Goal: Information Seeking & Learning: Learn about a topic

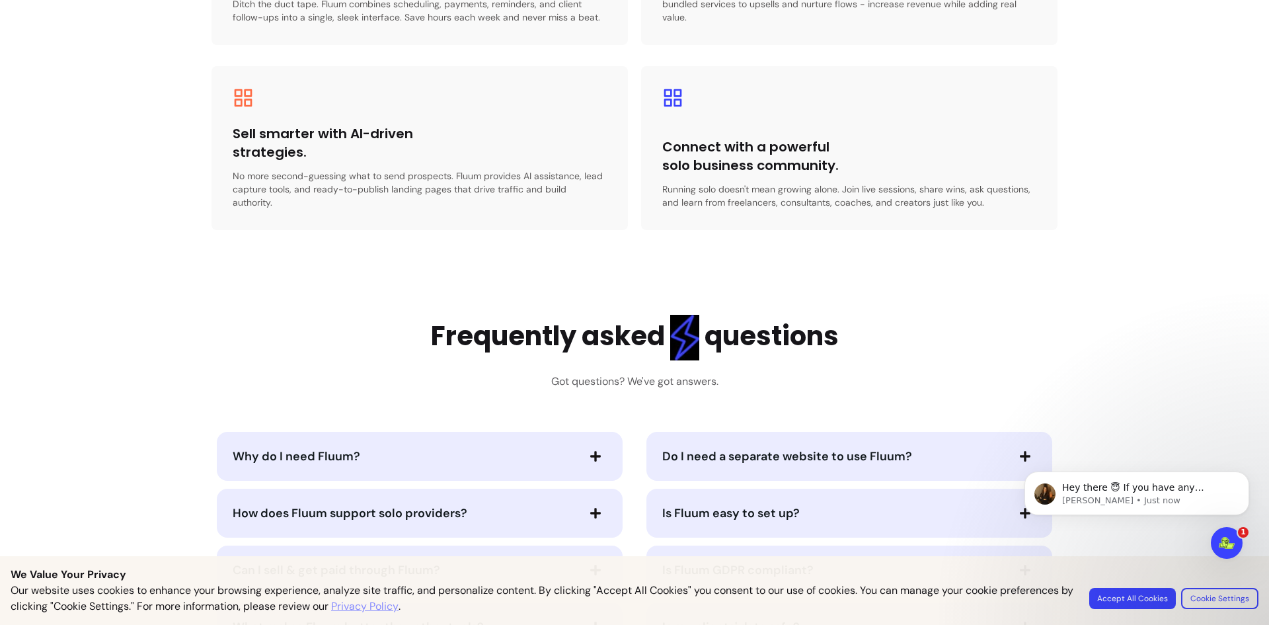
scroll to position [2711, 0]
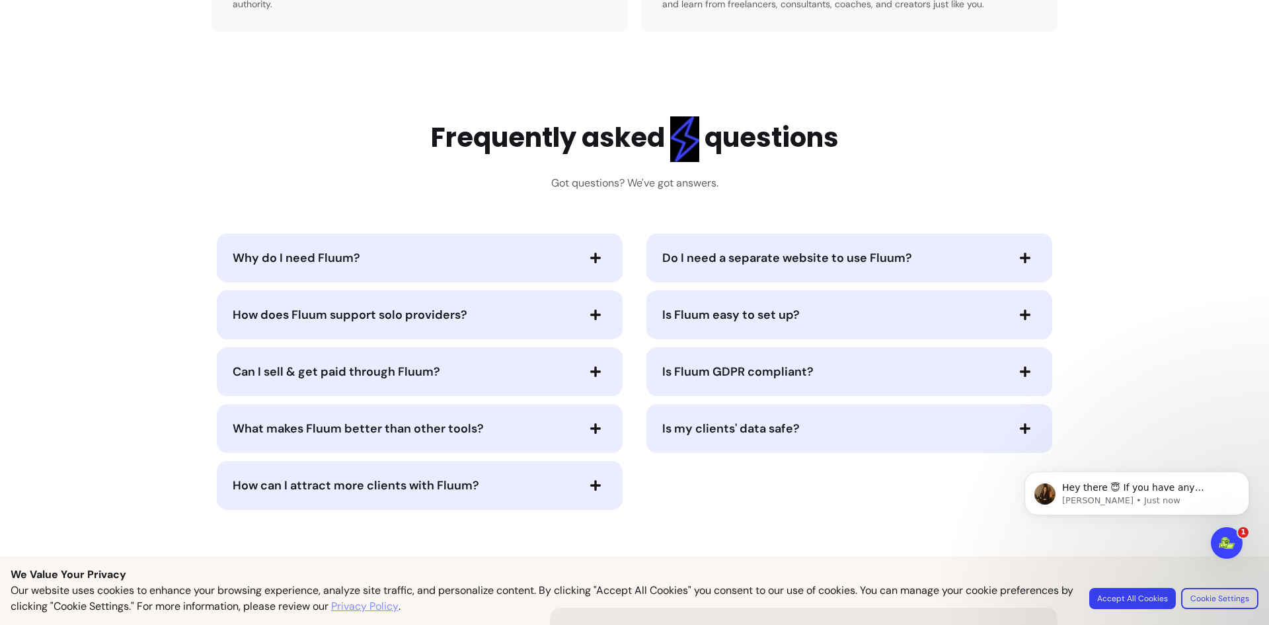
click at [379, 307] on span "How does Fluum support solo providers?" at bounding box center [350, 315] width 235 height 16
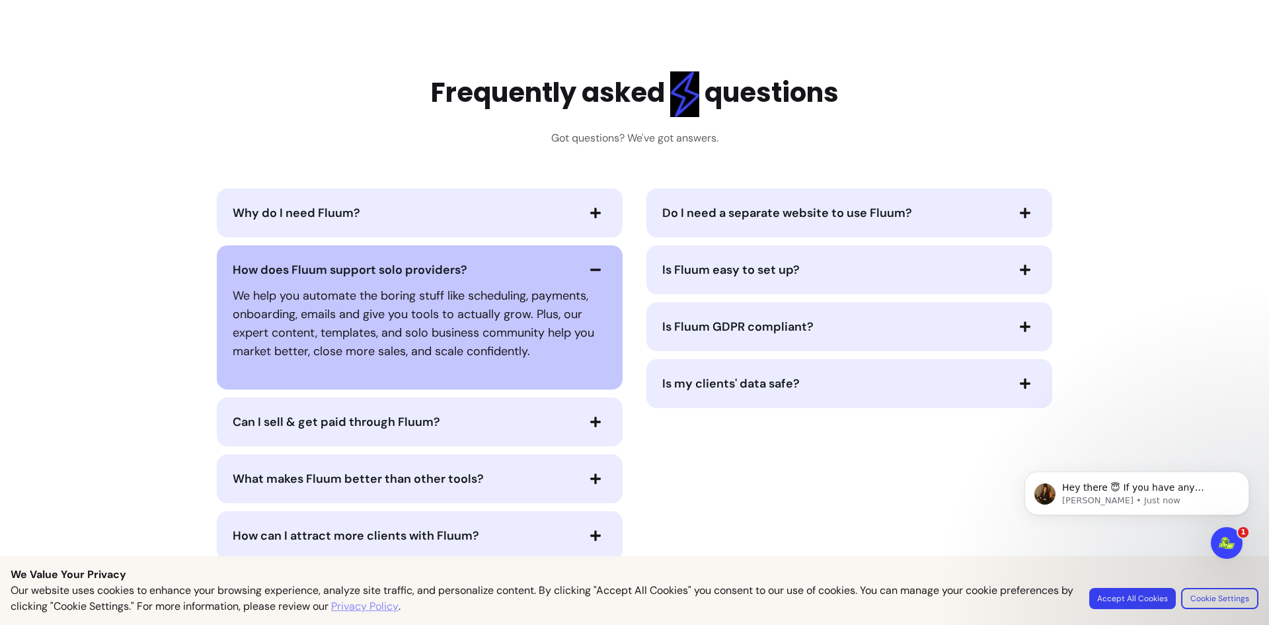
scroll to position [2843, 0]
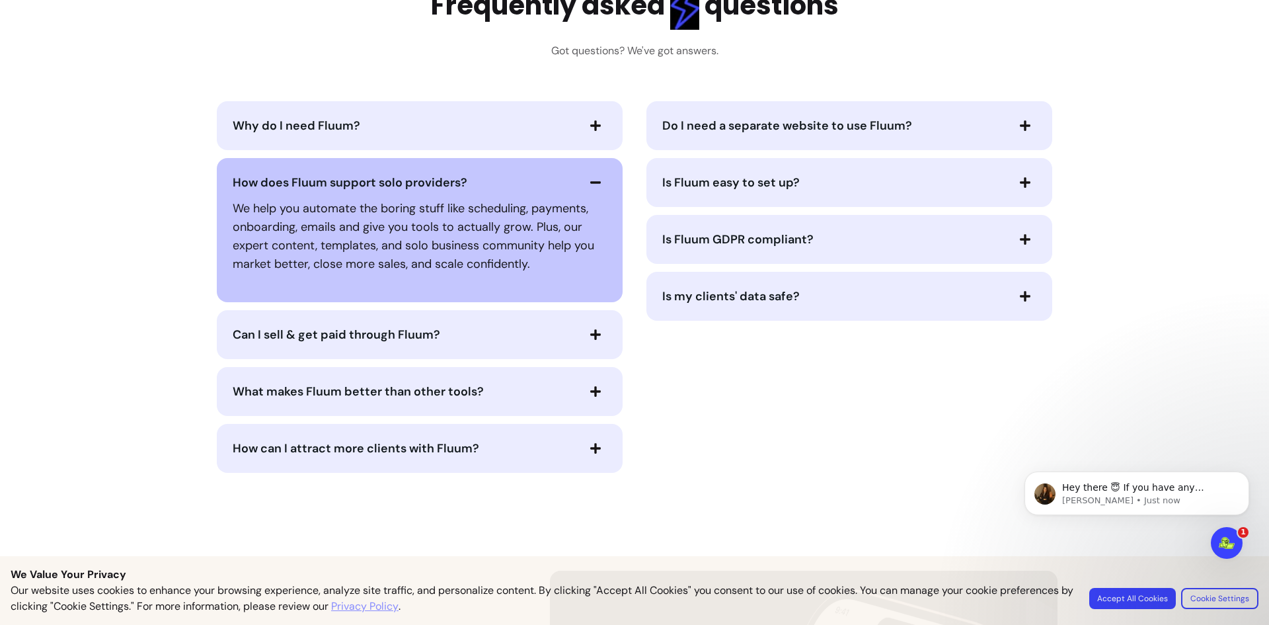
click at [389, 327] on span "Can I sell & get paid through Fluum?" at bounding box center [337, 335] width 208 height 16
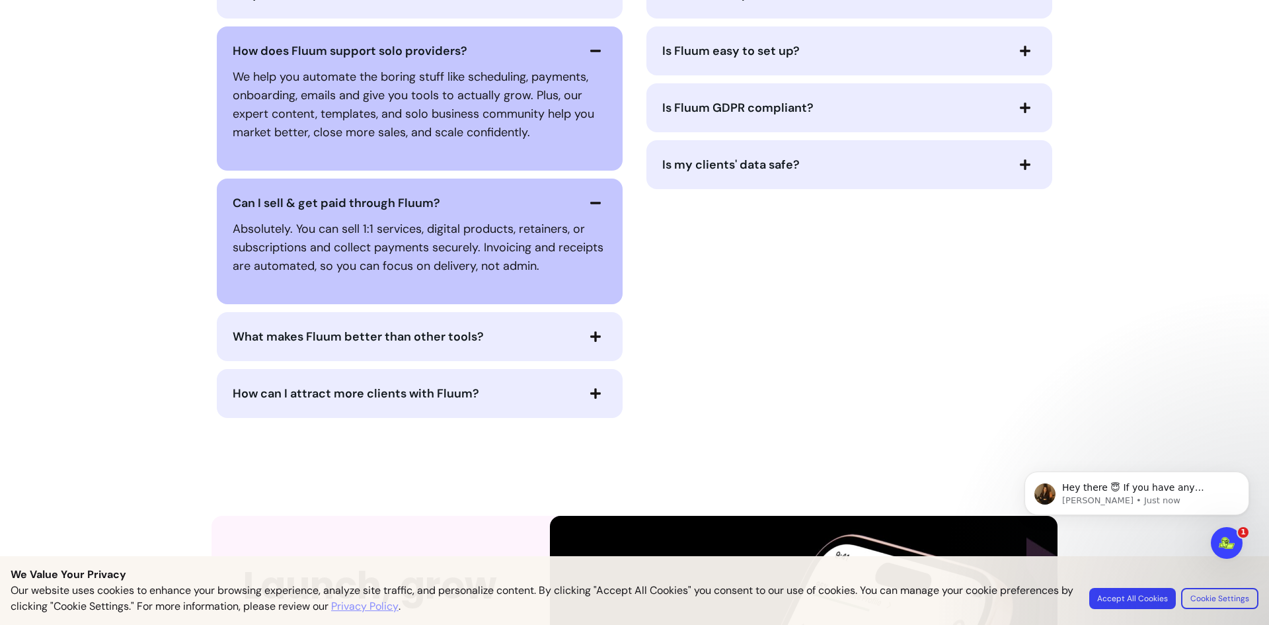
scroll to position [2975, 0]
click at [419, 328] on span "What makes Fluum better than other tools?" at bounding box center [358, 336] width 251 height 16
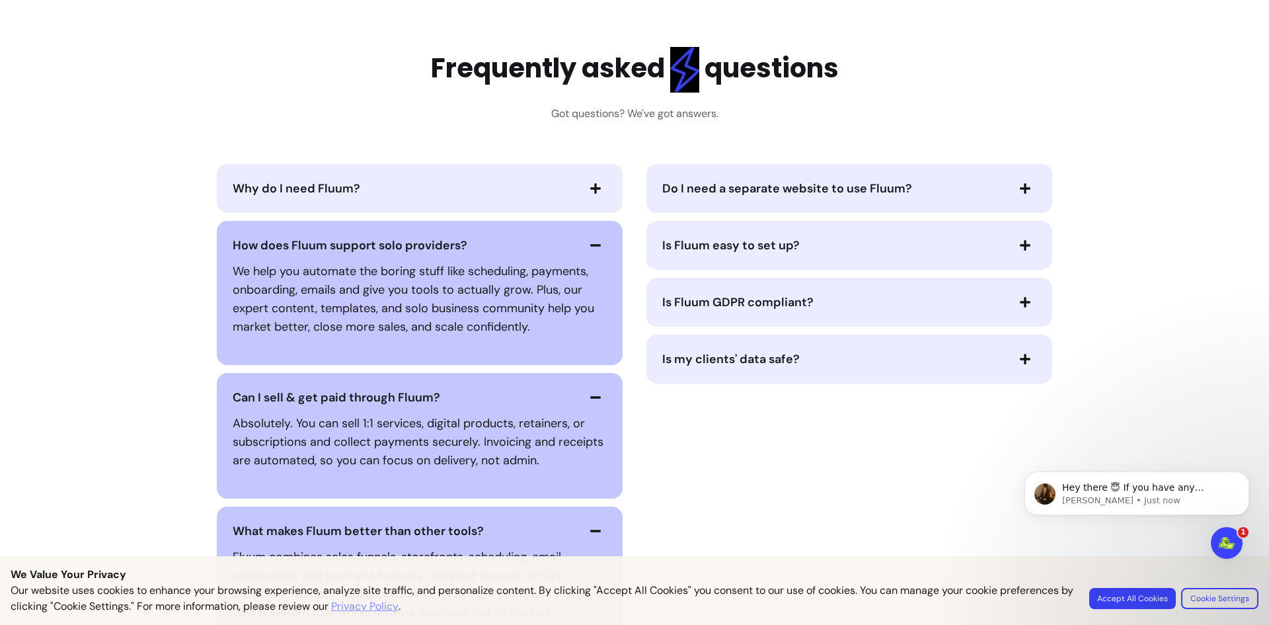
scroll to position [2777, 0]
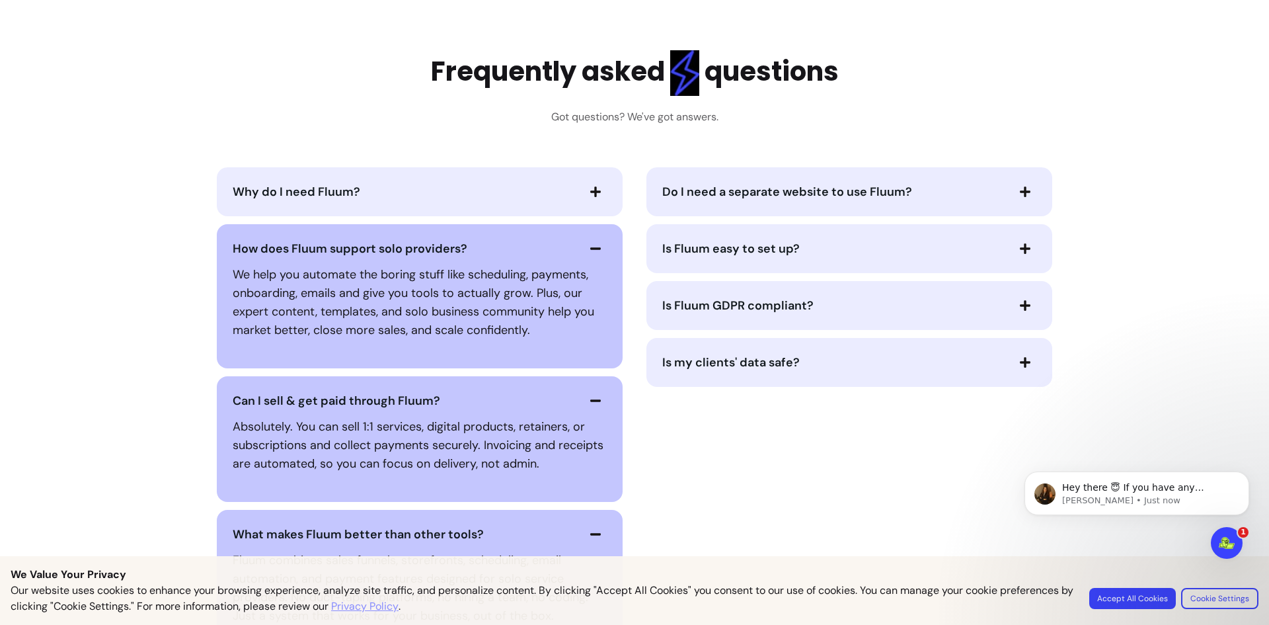
click at [845, 184] on span "Do I need a separate website to use Fluum?" at bounding box center [788, 192] width 250 height 16
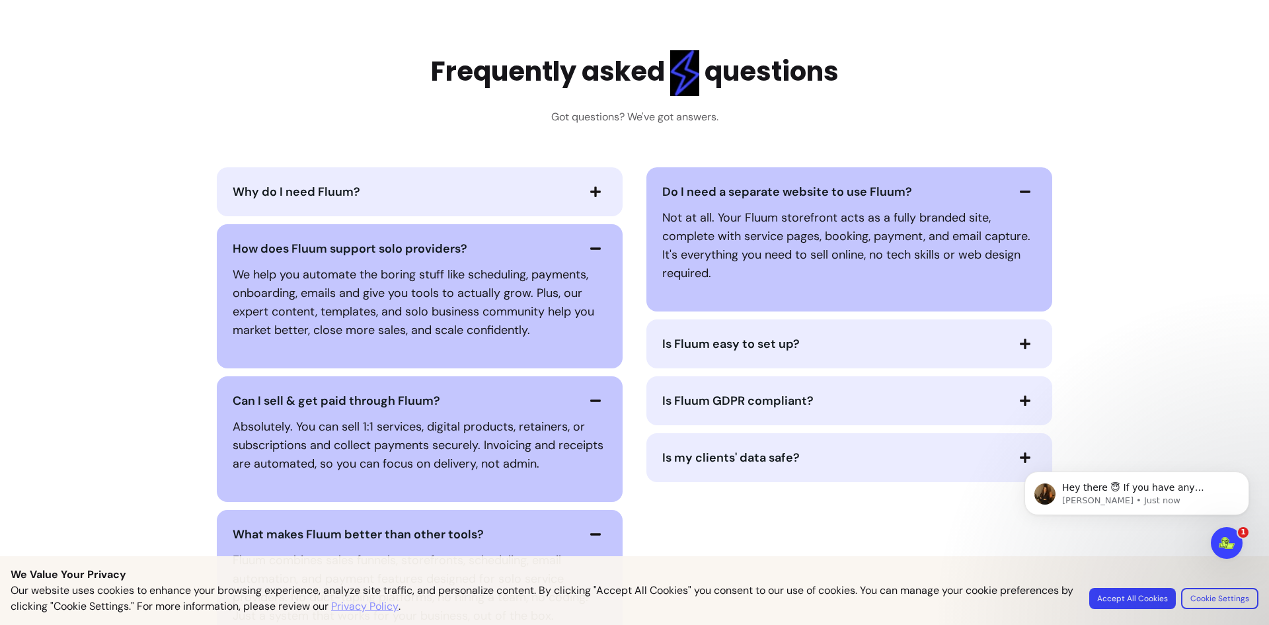
drag, startPoint x: 875, startPoint y: 387, endPoint x: 866, endPoint y: 381, distance: 10.8
click at [874, 391] on span "Is Fluum GDPR compliant?" at bounding box center [835, 400] width 344 height 19
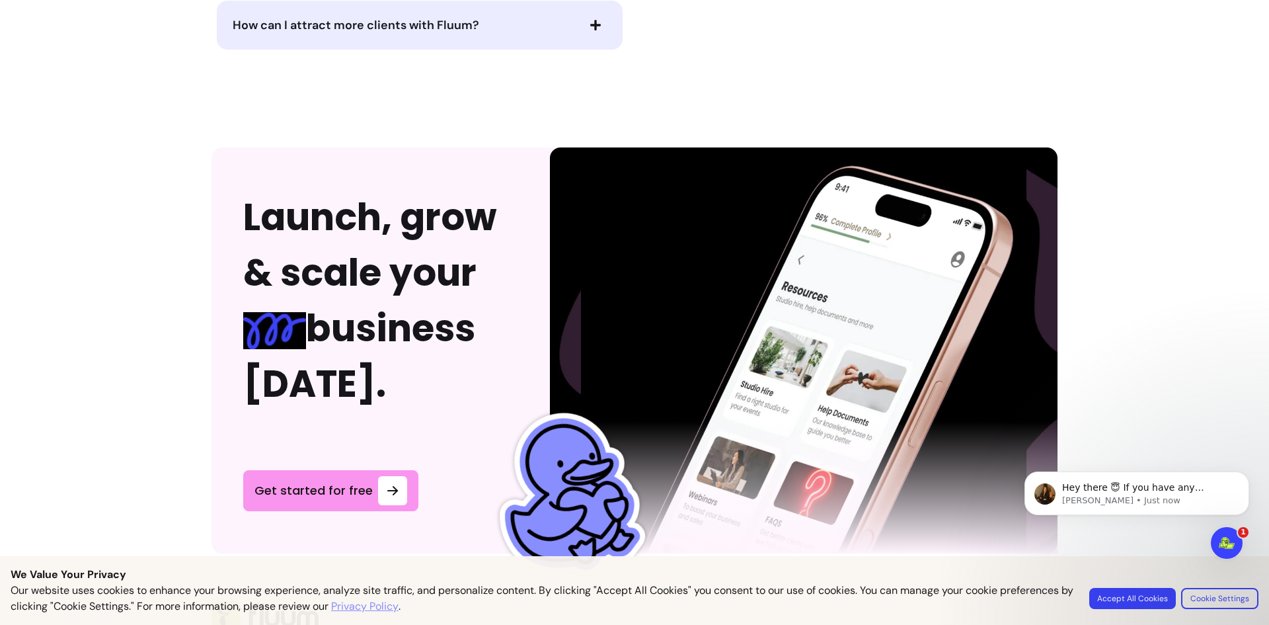
scroll to position [3694, 0]
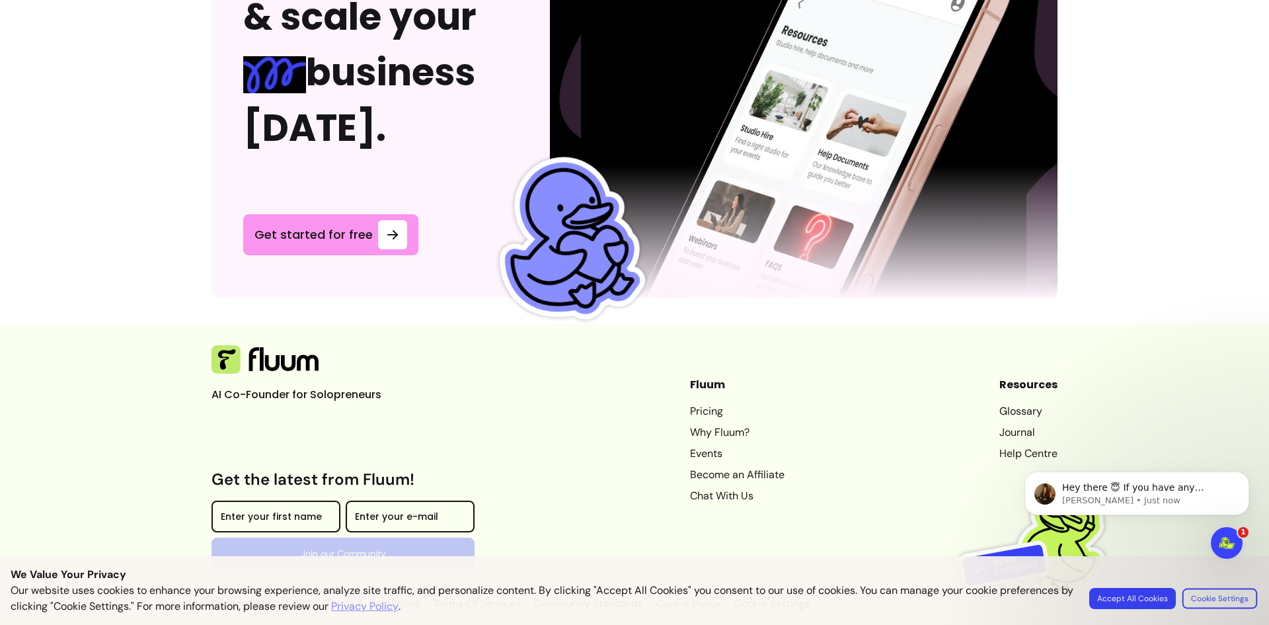
click at [1222, 594] on button "Cookie Settings" at bounding box center [1220, 598] width 75 height 20
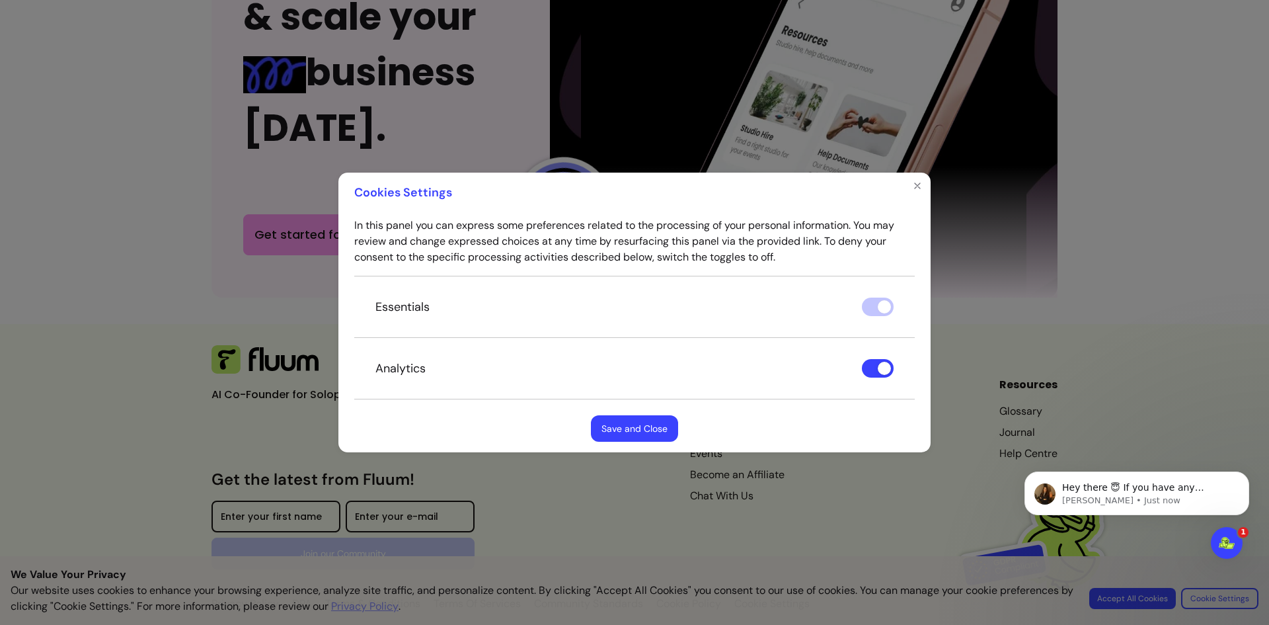
click at [645, 432] on button "Save and Close" at bounding box center [634, 428] width 87 height 26
